Goal: Transaction & Acquisition: Book appointment/travel/reservation

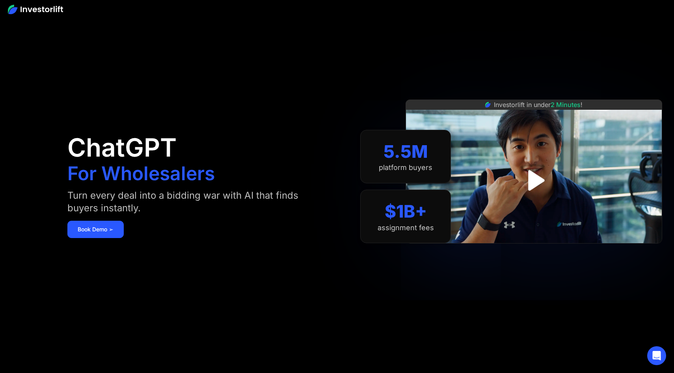
click at [281, 154] on div "ChatGPT For Wholesalers Turn every deal into a bidding war with AI that finds b…" at bounding box center [199, 187] width 265 height 326
click at [40, 13] on img at bounding box center [35, 9] width 55 height 9
click at [41, 13] on img at bounding box center [35, 9] width 55 height 9
click at [85, 229] on link "Book Demo ➢" at bounding box center [95, 229] width 56 height 17
click at [92, 221] on link "Book Demo ➢" at bounding box center [95, 229] width 56 height 17
